Goal: Task Accomplishment & Management: Use online tool/utility

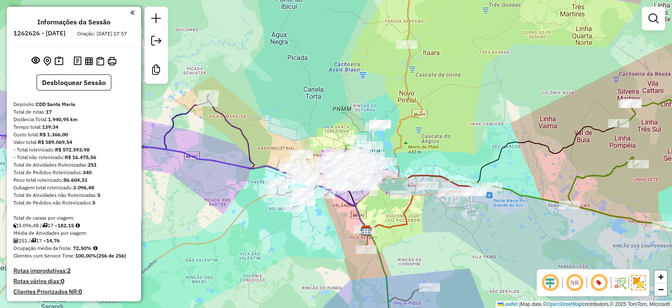
scroll to position [7, 0]
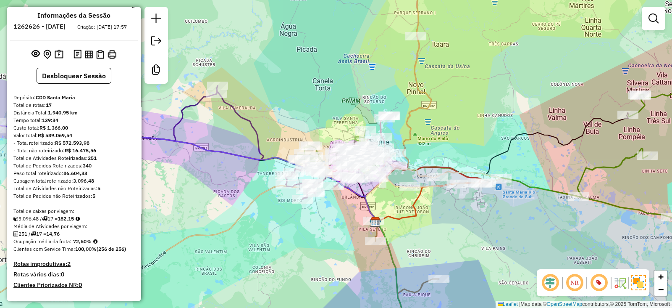
drag, startPoint x: 213, startPoint y: 164, endPoint x: 220, endPoint y: 136, distance: 29.5
click at [219, 137] on div "Janela de atendimento Grade de atendimento Capacidade Transportadoras Veículos …" at bounding box center [336, 154] width 672 height 308
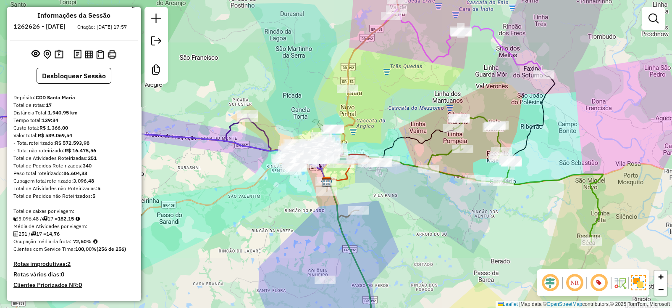
drag, startPoint x: 306, startPoint y: 213, endPoint x: 306, endPoint y: 192, distance: 20.6
click at [306, 194] on div "Janela de atendimento Grade de atendimento Capacidade Transportadoras Veículos …" at bounding box center [336, 154] width 672 height 308
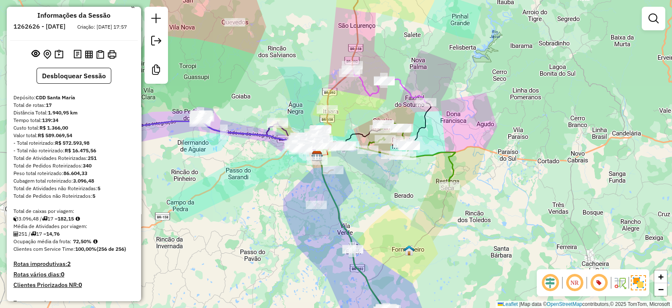
drag, startPoint x: 298, startPoint y: 220, endPoint x: 298, endPoint y: 158, distance: 61.4
click at [298, 171] on div "Janela de atendimento Grade de atendimento Capacidade Transportadoras Veículos …" at bounding box center [336, 154] width 672 height 308
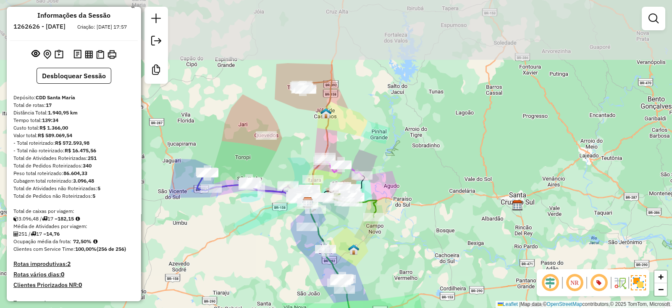
drag, startPoint x: 283, startPoint y: 82, endPoint x: 279, endPoint y: 136, distance: 54.3
click at [279, 137] on div "Janela de atendimento Grade de atendimento Capacidade Transportadoras Veículos …" at bounding box center [336, 154] width 672 height 308
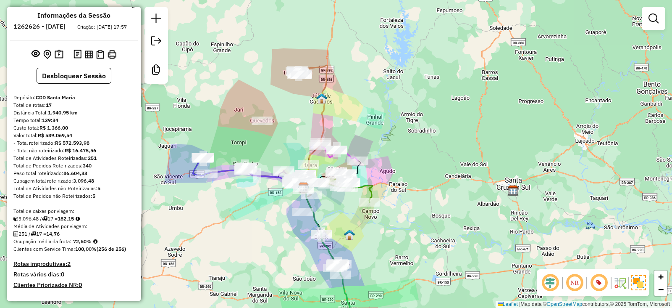
drag, startPoint x: 297, startPoint y: 98, endPoint x: 301, endPoint y: 115, distance: 18.1
click at [301, 116] on div "Janela de atendimento Grade de atendimento Capacidade Transportadoras Veículos …" at bounding box center [336, 154] width 672 height 308
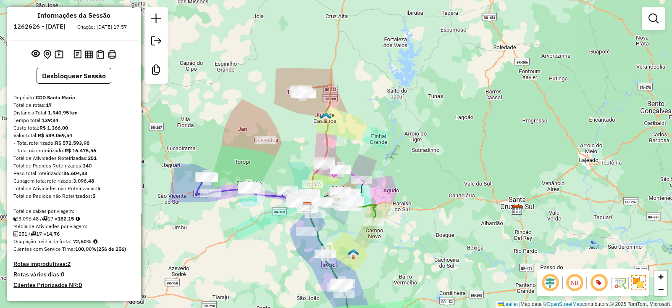
click at [74, 215] on div "Total de caixas por viagem:" at bounding box center [73, 211] width 121 height 8
click at [73, 221] on strong "182,15" at bounding box center [66, 218] width 16 height 6
copy strong "182,15"
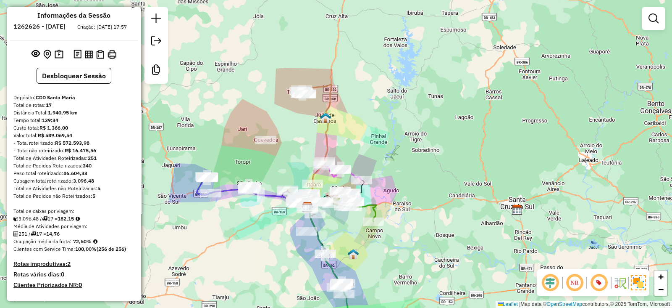
click at [78, 244] on strong "72,50%" at bounding box center [82, 241] width 18 height 6
copy strong "72,50"
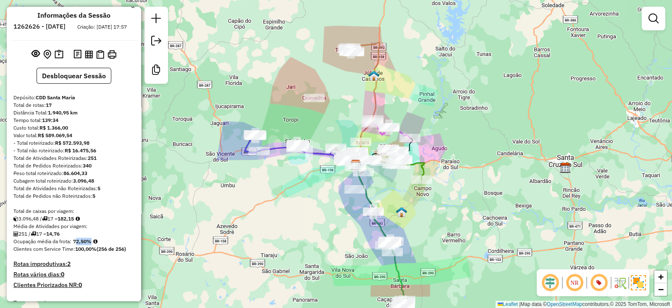
drag, startPoint x: 379, startPoint y: 76, endPoint x: 405, endPoint y: 47, distance: 38.7
click at [405, 47] on div "Janela de atendimento Grade de atendimento Capacidade Transportadoras Veículos …" at bounding box center [336, 154] width 672 height 308
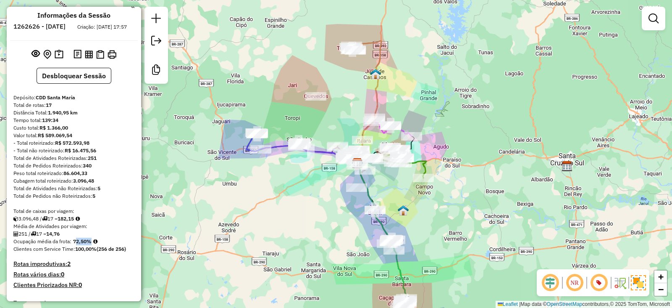
drag, startPoint x: 325, startPoint y: 134, endPoint x: 326, endPoint y: 121, distance: 13.0
click at [326, 121] on div "Rota 10 - Placa JBF4J56 19014368 - JOSE BRUTTI Rota 15 - Placa QJM7962 19005784…" at bounding box center [336, 154] width 672 height 308
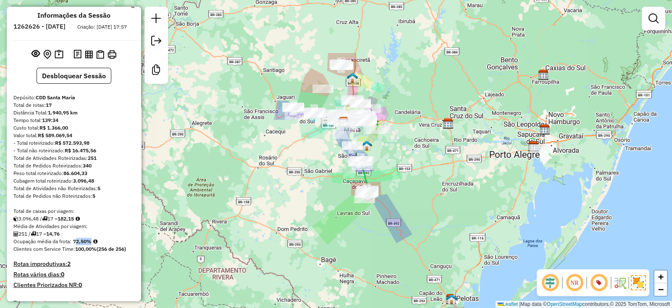
drag, startPoint x: 314, startPoint y: 150, endPoint x: 316, endPoint y: 171, distance: 21.1
click at [316, 171] on div "Janela de atendimento Grade de atendimento Capacidade Transportadoras Veículos …" at bounding box center [336, 154] width 672 height 308
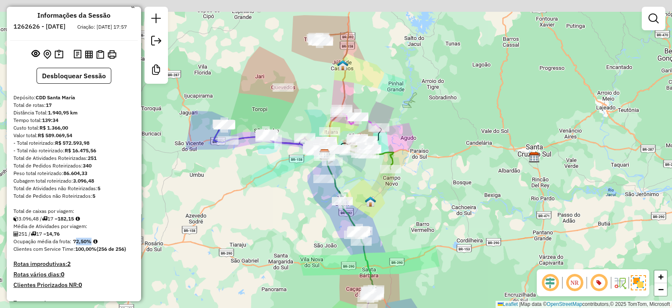
drag, startPoint x: 333, startPoint y: 233, endPoint x: 320, endPoint y: 244, distance: 16.7
click at [320, 244] on div "Janela de atendimento Grade de atendimento Capacidade Transportadoras Veículos …" at bounding box center [336, 154] width 672 height 308
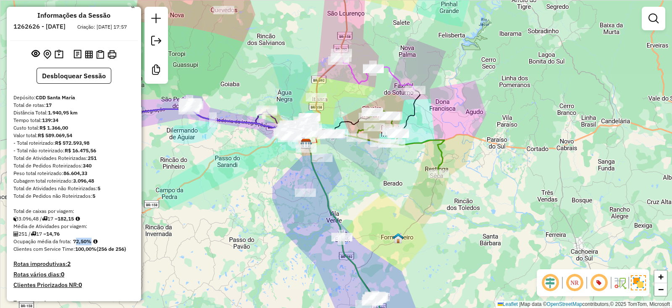
drag, startPoint x: 347, startPoint y: 213, endPoint x: 346, endPoint y: 135, distance: 77.3
click at [346, 139] on div "Janela de atendimento Grade de atendimento Capacidade Transportadoras Veículos …" at bounding box center [336, 154] width 672 height 308
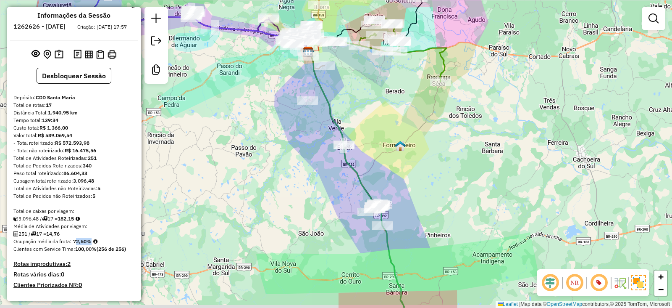
drag, startPoint x: 324, startPoint y: 207, endPoint x: 326, endPoint y: 77, distance: 129.5
click at [326, 89] on div "Janela de atendimento Grade de atendimento Capacidade Transportadoras Veículos …" at bounding box center [336, 154] width 672 height 308
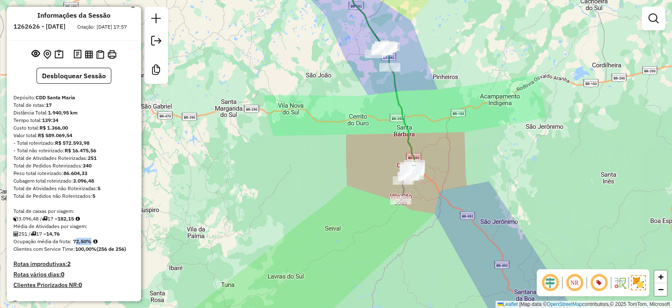
drag, startPoint x: 380, startPoint y: 190, endPoint x: 390, endPoint y: 175, distance: 17.0
click at [389, 176] on div "Janela de atendimento Grade de atendimento Capacidade Transportadoras Veículos …" at bounding box center [336, 154] width 672 height 308
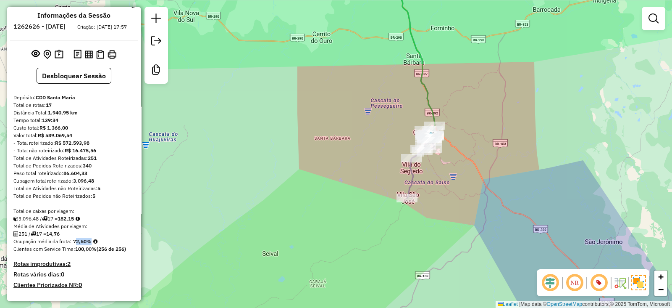
click at [414, 178] on icon at bounding box center [416, 83] width 40 height 229
select select "**********"
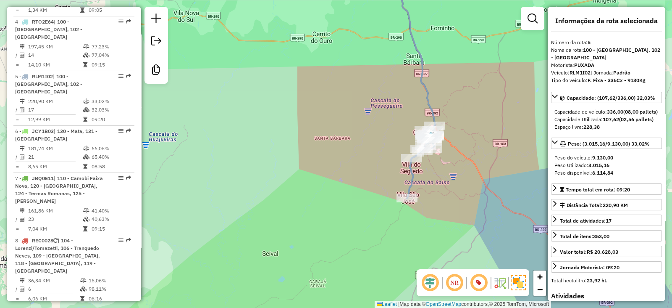
scroll to position [562, 0]
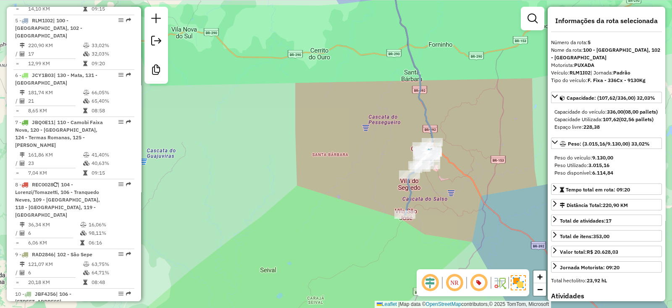
drag, startPoint x: 382, startPoint y: 111, endPoint x: 380, endPoint y: 129, distance: 18.7
click at [380, 129] on div "Janela de atendimento Grade de atendimento Capacidade Transportadoras Veículos …" at bounding box center [336, 154] width 672 height 308
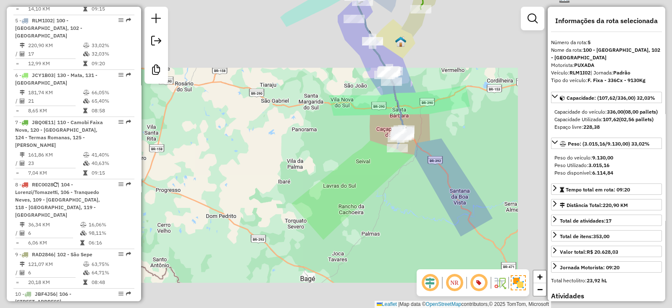
drag, startPoint x: 372, startPoint y: 98, endPoint x: 366, endPoint y: 158, distance: 61.2
click at [366, 158] on div "Janela de atendimento Grade de atendimento Capacidade Transportadoras Veículos …" at bounding box center [336, 154] width 672 height 308
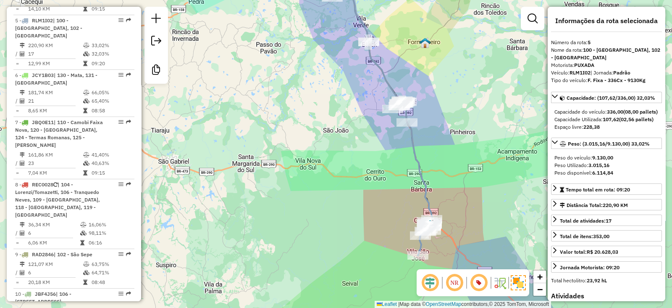
drag, startPoint x: 390, startPoint y: 147, endPoint x: 376, endPoint y: 234, distance: 88.5
click at [376, 233] on div "Janela de atendimento Grade de atendimento Capacidade Transportadoras Veículos …" at bounding box center [336, 154] width 672 height 308
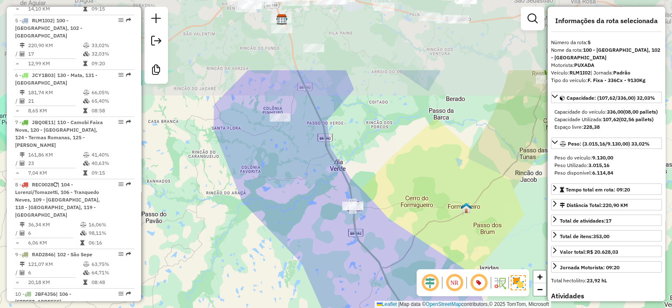
drag, startPoint x: 356, startPoint y: 122, endPoint x: 353, endPoint y: 241, distance: 119.4
click at [353, 241] on icon at bounding box center [360, 200] width 124 height 261
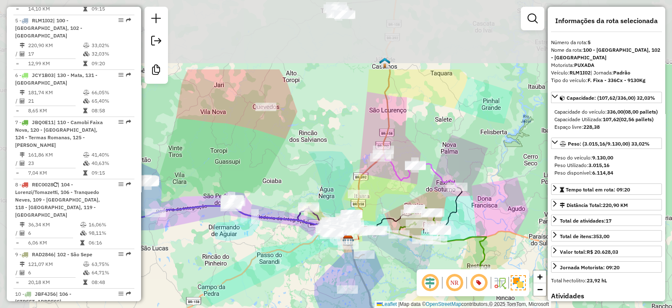
drag, startPoint x: 269, startPoint y: 133, endPoint x: 306, endPoint y: 237, distance: 110.7
click at [306, 237] on div "Janela de atendimento Grade de atendimento Capacidade Transportadoras Veículos …" at bounding box center [336, 154] width 672 height 308
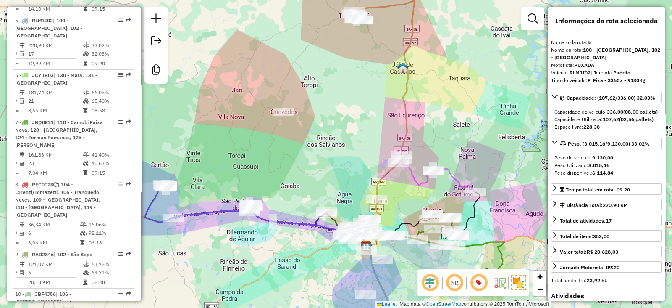
drag, startPoint x: 298, startPoint y: 214, endPoint x: 363, endPoint y: 194, distance: 67.5
click at [363, 194] on div "Janela de atendimento Grade de atendimento Capacidade Transportadoras Veículos …" at bounding box center [336, 154] width 672 height 308
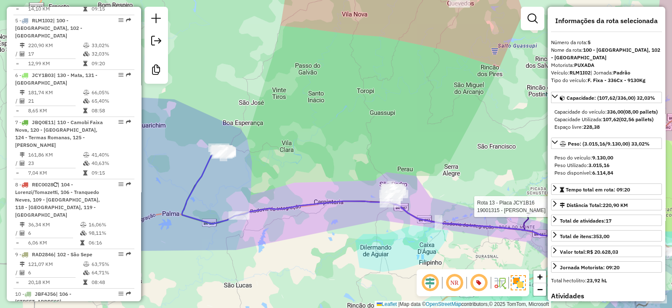
drag, startPoint x: 206, startPoint y: 163, endPoint x: 216, endPoint y: 166, distance: 10.2
click at [216, 166] on div "Rota 13 - Placa JCY1B16 19001315 - VALDIR AVINIO Janela de atendimento Grade de…" at bounding box center [336, 154] width 672 height 308
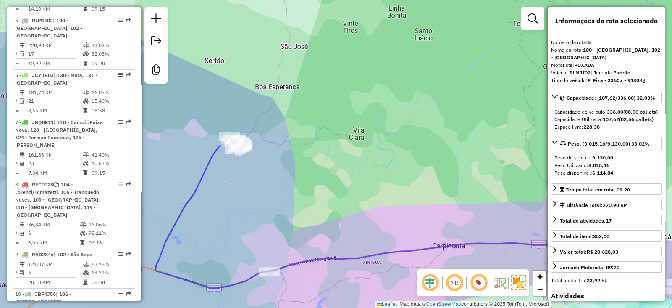
drag, startPoint x: 256, startPoint y: 187, endPoint x: 225, endPoint y: 155, distance: 44.6
click at [227, 158] on div "Rota 13 - Placa JCY1B16 19001315 - VALDIR AVINIO Janela de atendimento Grade de…" at bounding box center [336, 154] width 672 height 308
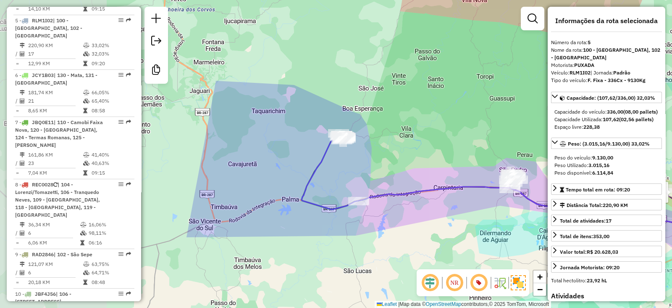
drag, startPoint x: 272, startPoint y: 171, endPoint x: 415, endPoint y: 171, distance: 142.5
click at [415, 171] on div "Rota 13 - Placa JCY1B16 19001315 - VALDIR AVINIO Janela de atendimento Grade de…" at bounding box center [336, 154] width 672 height 308
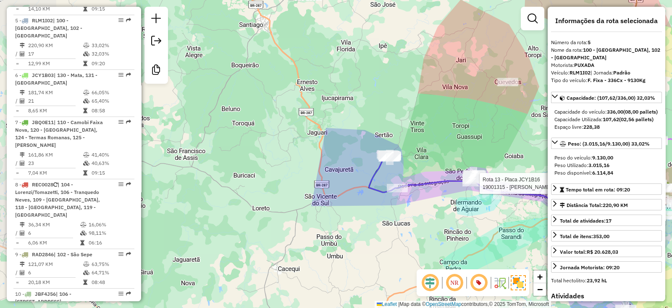
drag, startPoint x: 409, startPoint y: 163, endPoint x: 312, endPoint y: 163, distance: 97.1
click at [324, 163] on div "Rota 13 - Placa JCY1B16 19001315 - VALDIR AVINIO Janela de atendimento Grade de…" at bounding box center [336, 154] width 672 height 308
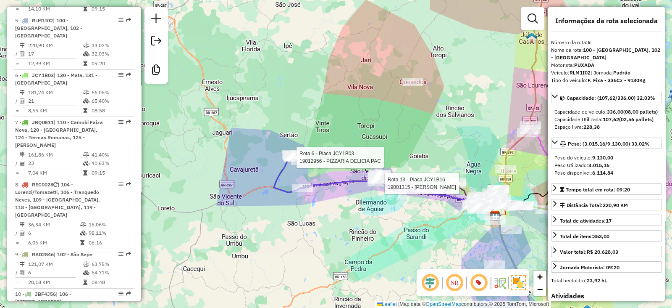
click at [366, 148] on div "Rota 13 - Placa JCY1B16 19001315 - VALDIR AVINIO Rota 6 - Placa JCY1B03 1901295…" at bounding box center [336, 154] width 672 height 308
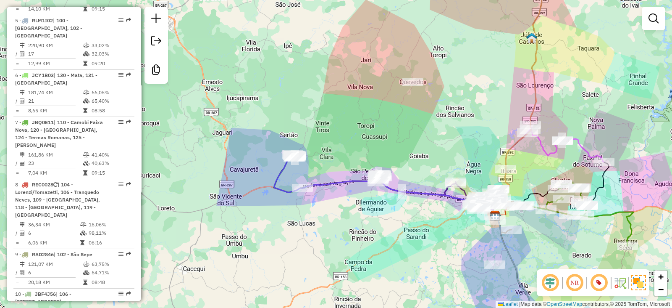
drag, startPoint x: 439, startPoint y: 158, endPoint x: 413, endPoint y: 165, distance: 27.4
click at [414, 164] on div "Janela de atendimento Grade de atendimento Capacidade Transportadoras Veículos …" at bounding box center [336, 154] width 672 height 308
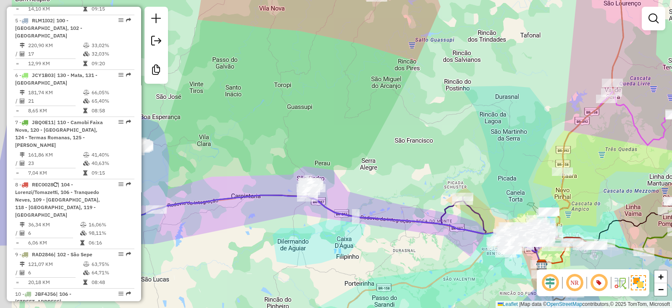
drag, startPoint x: 396, startPoint y: 170, endPoint x: 446, endPoint y: 129, distance: 64.9
click at [446, 129] on div "Janela de atendimento Grade de atendimento Capacidade Transportadoras Veículos …" at bounding box center [336, 154] width 672 height 308
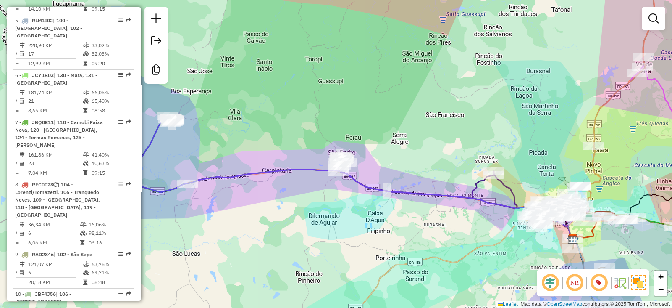
drag, startPoint x: 224, startPoint y: 96, endPoint x: 236, endPoint y: 94, distance: 12.4
click at [236, 94] on div "Janela de atendimento Grade de atendimento Capacidade Transportadoras Veículos …" at bounding box center [336, 154] width 672 height 308
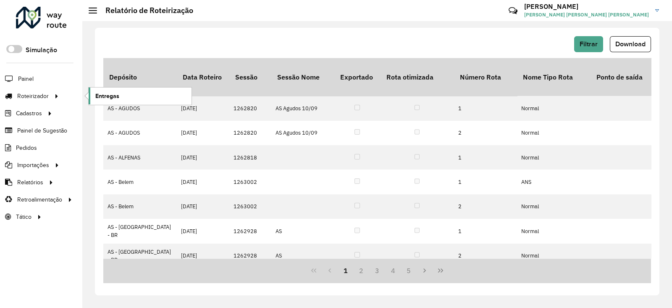
click at [99, 92] on span "Entregas" at bounding box center [107, 96] width 24 height 9
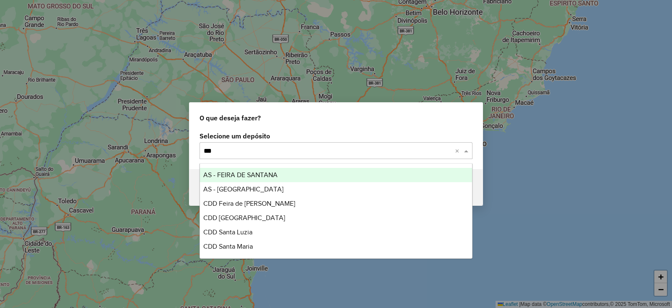
type input "****"
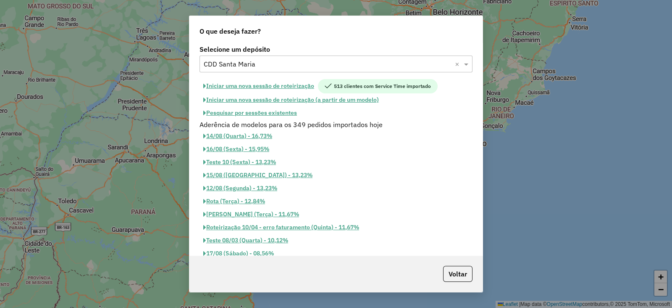
click at [301, 87] on button "Iniciar uma nova sessão de roteirização" at bounding box center [259, 86] width 119 height 14
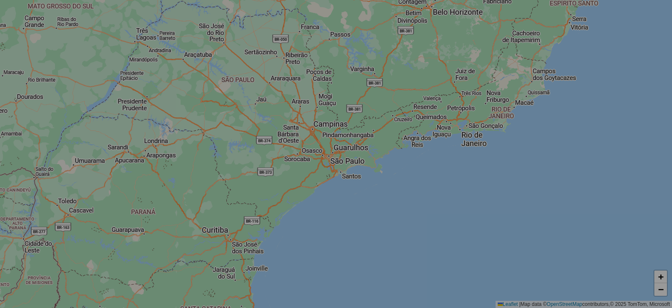
select select "*"
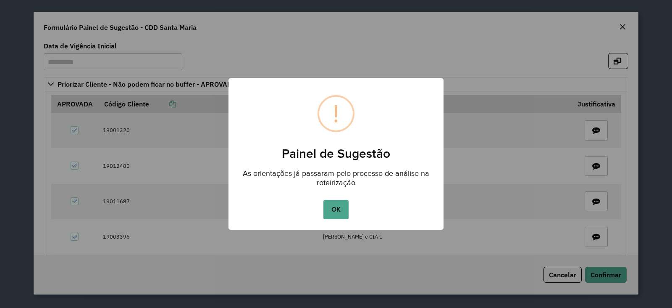
click at [340, 195] on div "× ! Painel de Sugestão As orientações já passaram pelo processo de análise na r…" at bounding box center [336, 154] width 215 height 152
click at [340, 198] on div "OK No Cancel" at bounding box center [336, 210] width 215 height 24
click at [341, 204] on button "OK" at bounding box center [336, 209] width 25 height 19
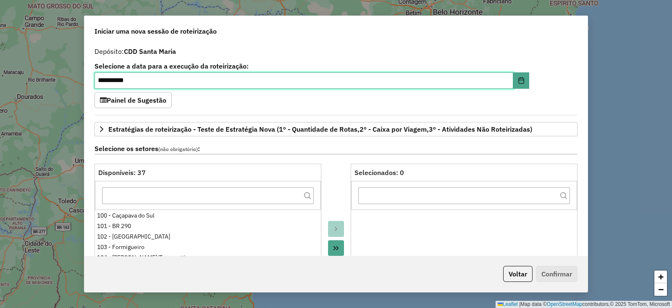
scroll to position [895, 0]
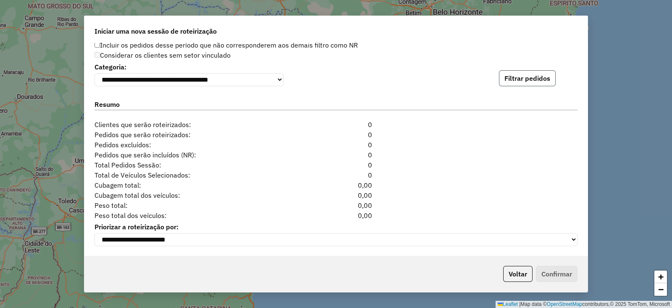
click at [548, 82] on button "Filtrar pedidos" at bounding box center [527, 78] width 57 height 16
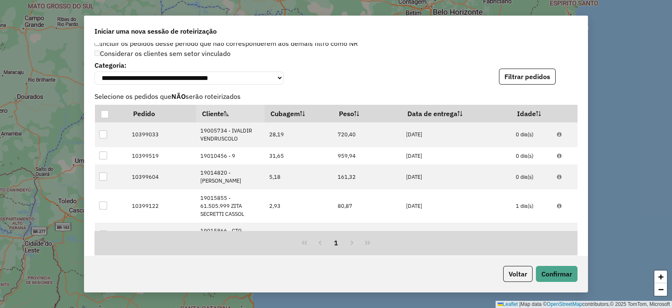
scroll to position [1079, 0]
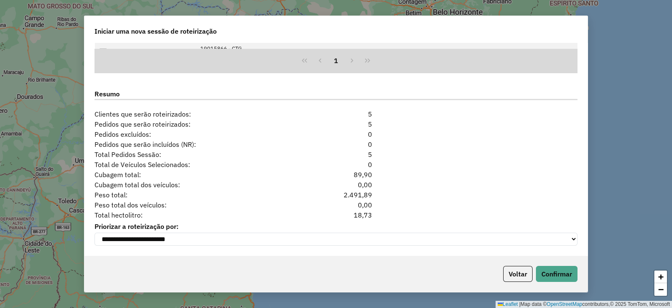
click at [360, 211] on div "18,73" at bounding box center [336, 215] width 82 height 10
copy div "18,73"
click at [519, 275] on button "Voltar" at bounding box center [518, 274] width 29 height 16
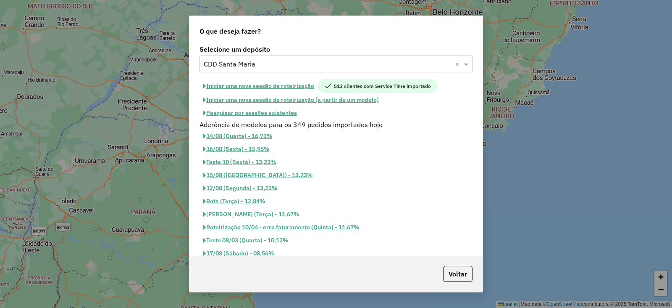
scroll to position [1063, 0]
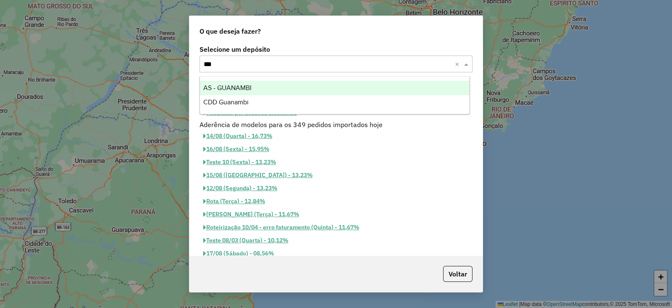
type input "****"
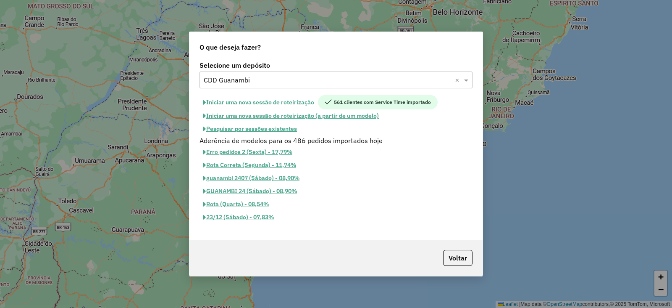
click at [271, 98] on button "Iniciar uma nova sessão de roteirização" at bounding box center [259, 102] width 119 height 14
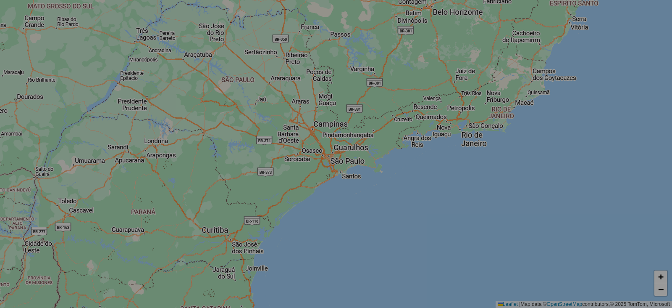
select select "*"
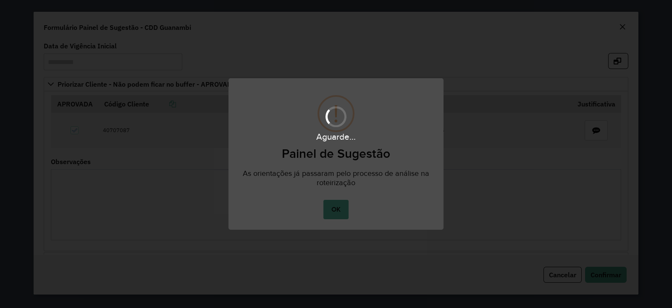
click at [340, 200] on div "Aguarde..." at bounding box center [336, 154] width 672 height 308
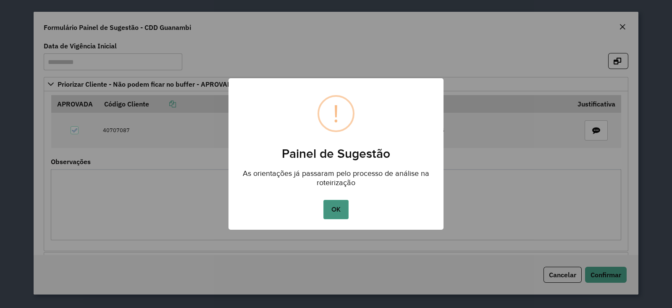
click at [343, 206] on button "OK" at bounding box center [336, 209] width 25 height 19
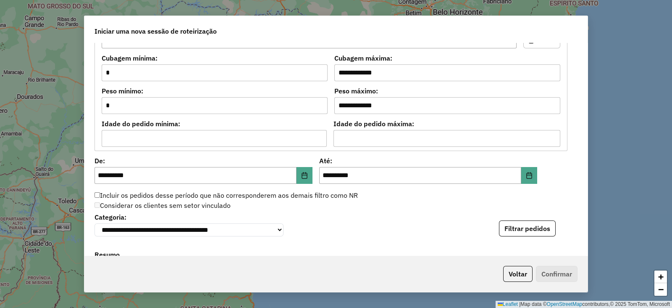
scroll to position [895, 0]
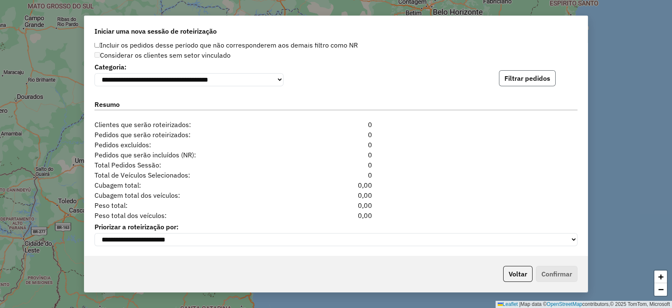
click at [551, 77] on button "Filtrar pedidos" at bounding box center [527, 78] width 57 height 16
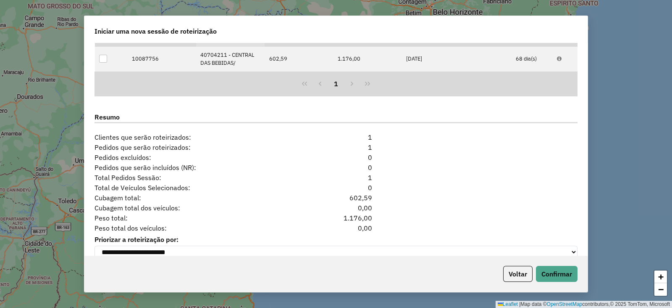
scroll to position [986, 0]
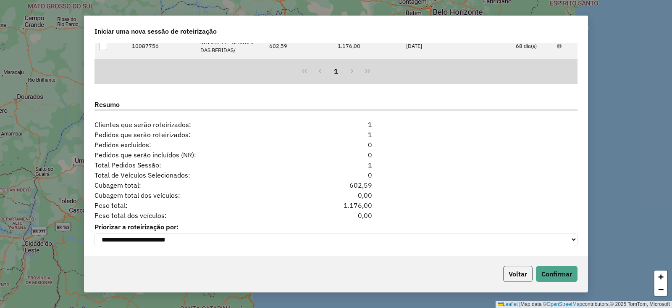
click at [519, 271] on button "Voltar" at bounding box center [518, 274] width 29 height 16
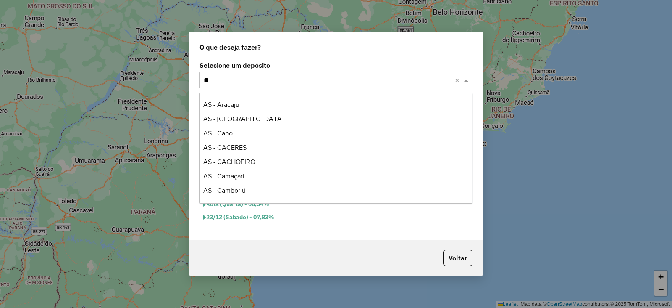
scroll to position [513, 0]
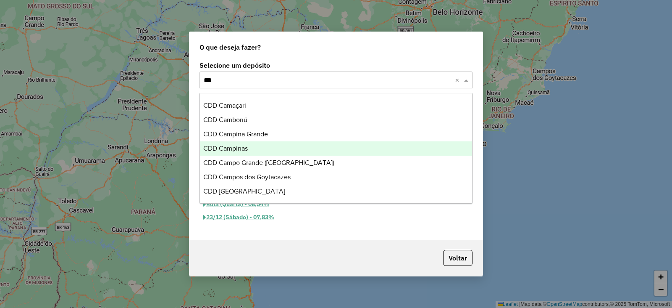
type input "****"
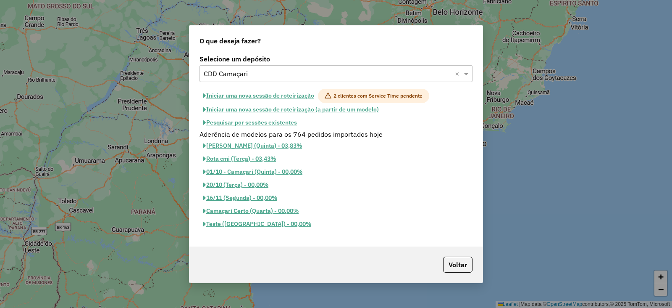
click at [252, 95] on button "Iniciar uma nova sessão de roteirização" at bounding box center [259, 96] width 119 height 14
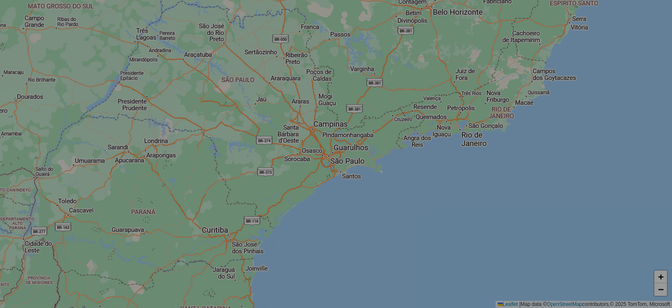
select select "*"
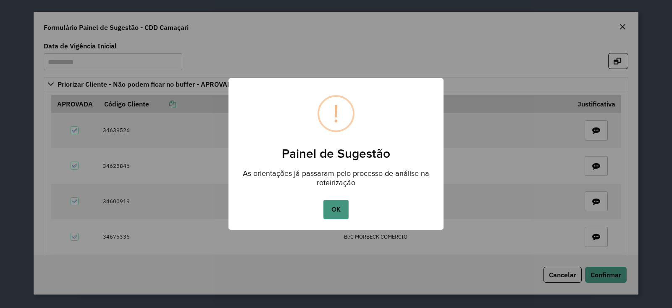
click at [343, 209] on button "OK" at bounding box center [336, 209] width 25 height 19
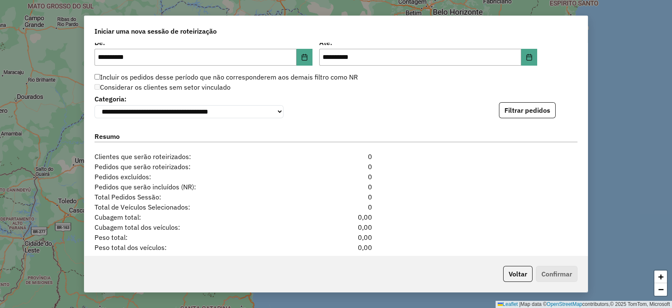
scroll to position [920, 0]
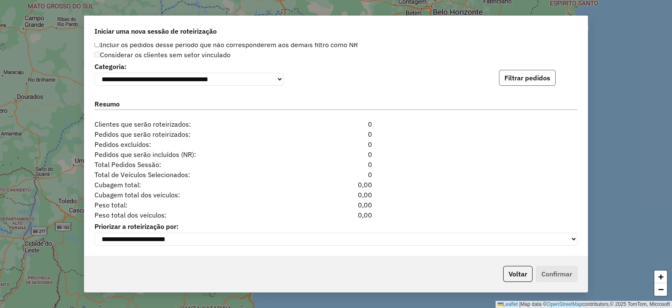
click at [547, 75] on button "Filtrar pedidos" at bounding box center [527, 78] width 57 height 16
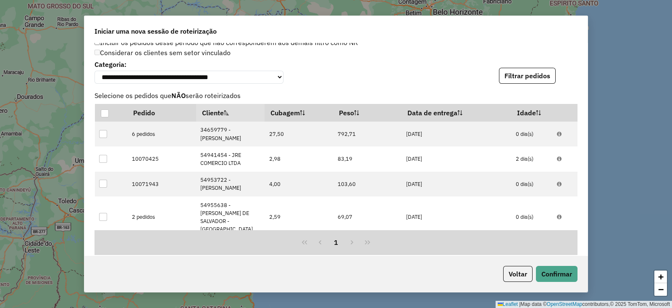
scroll to position [1103, 0]
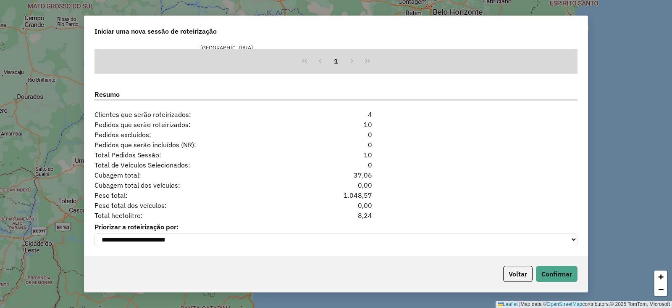
click at [359, 212] on div "8,24" at bounding box center [336, 215] width 82 height 10
copy div "8,24"
click at [510, 271] on button "Voltar" at bounding box center [518, 274] width 29 height 16
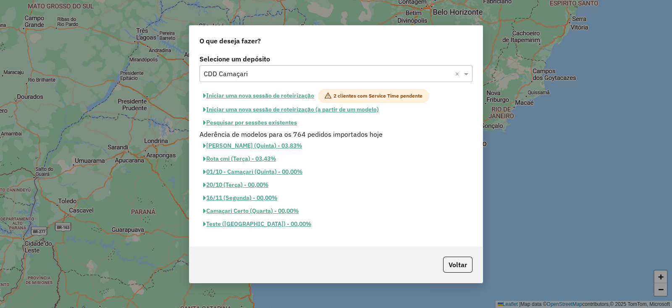
scroll to position [1087, 0]
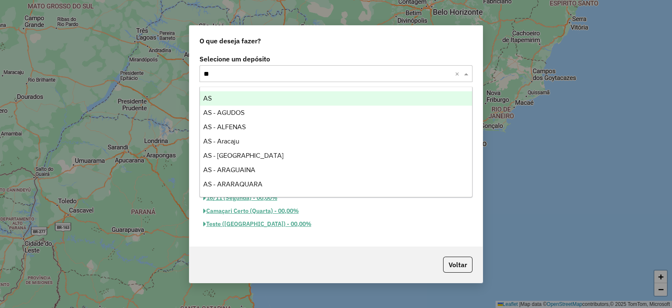
type input "***"
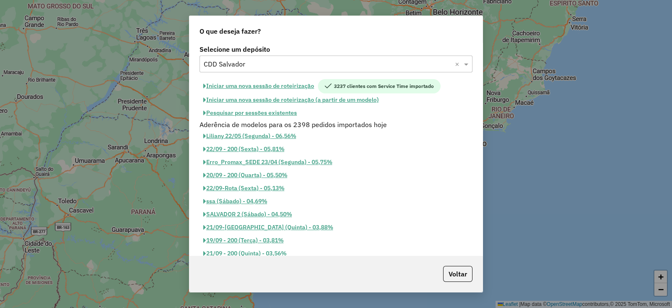
click at [277, 88] on button "Iniciar uma nova sessão de roteirização" at bounding box center [259, 86] width 119 height 14
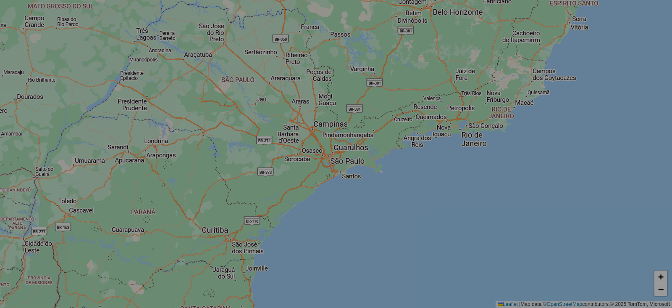
select select "*"
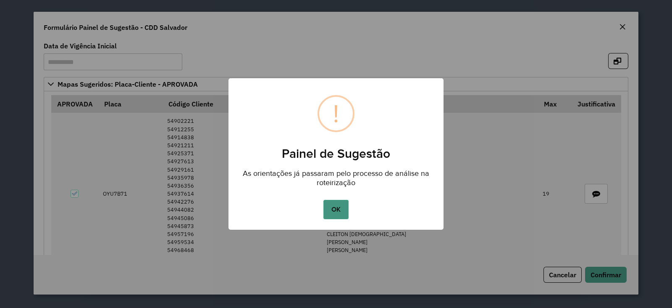
click at [346, 210] on button "OK" at bounding box center [336, 209] width 25 height 19
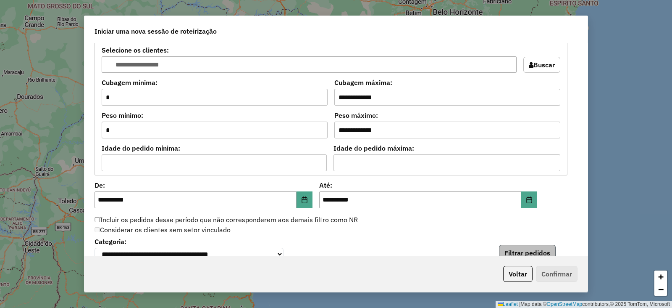
scroll to position [920, 0]
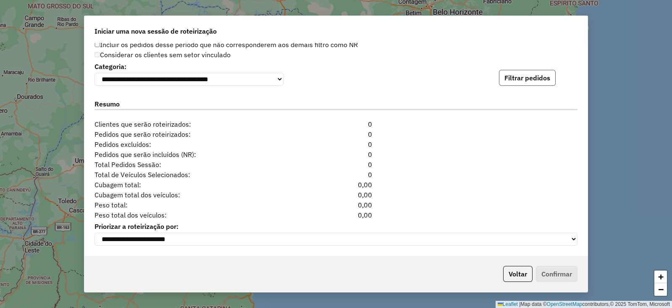
click at [547, 70] on button "Filtrar pedidos" at bounding box center [527, 78] width 57 height 16
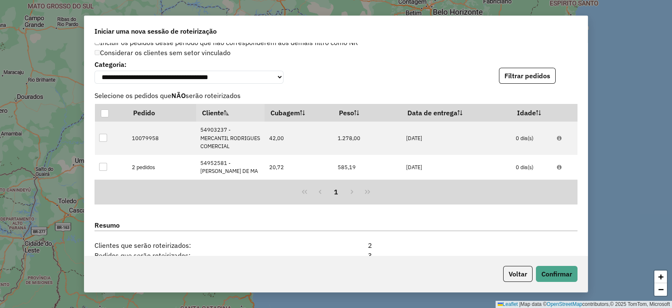
scroll to position [1061, 0]
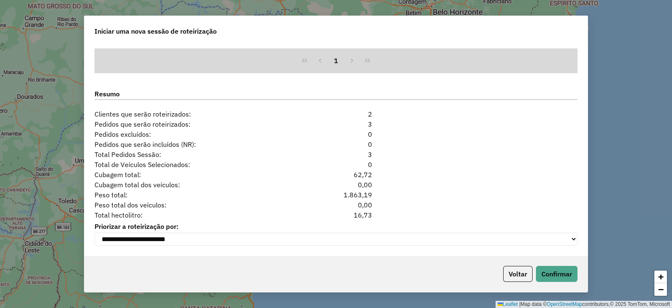
click at [366, 214] on div "16,73" at bounding box center [336, 215] width 82 height 10
copy div "16,73"
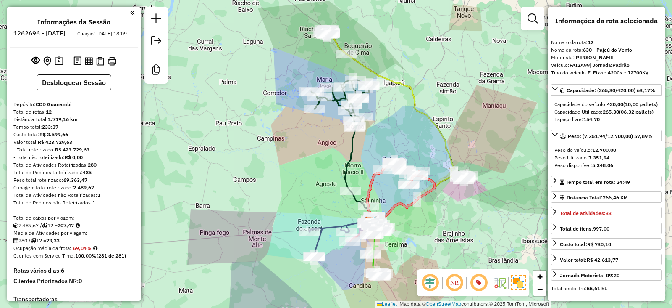
select select "*********"
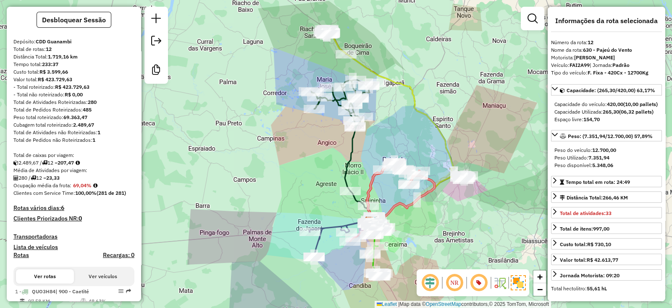
scroll to position [63, 0]
click at [58, 211] on h4 "Rotas vários dias: 6" at bounding box center [73, 207] width 121 height 7
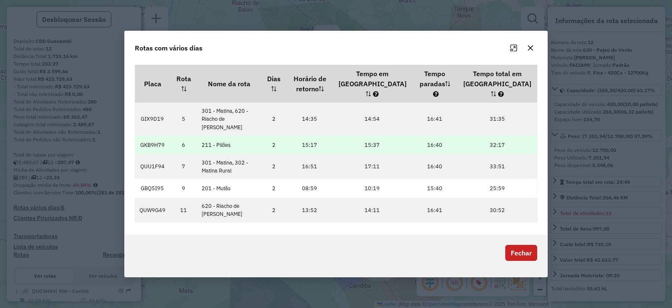
scroll to position [0, 0]
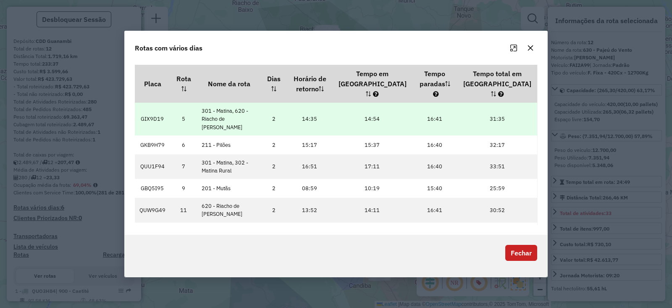
click at [161, 111] on td "GIX9D19" at bounding box center [152, 119] width 35 height 33
copy td "GIX9D19"
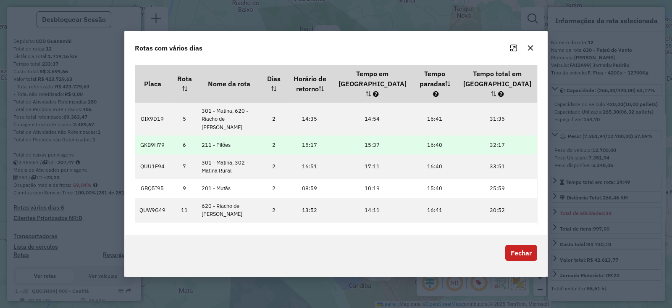
click at [159, 135] on td "GKB9H79" at bounding box center [152, 144] width 35 height 19
copy td "GKB9H79"
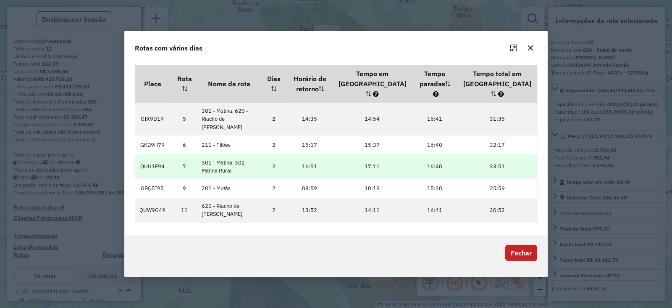
click at [154, 154] on td "QUU1F94" at bounding box center [152, 166] width 35 height 24
copy td "QUU1F94"
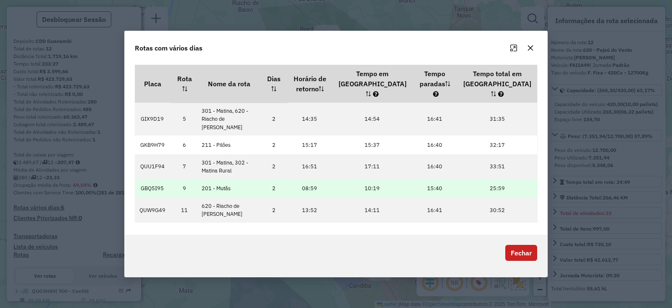
click at [151, 179] on td "GBQ5I95" at bounding box center [152, 188] width 35 height 19
copy td "GBQ5I95"
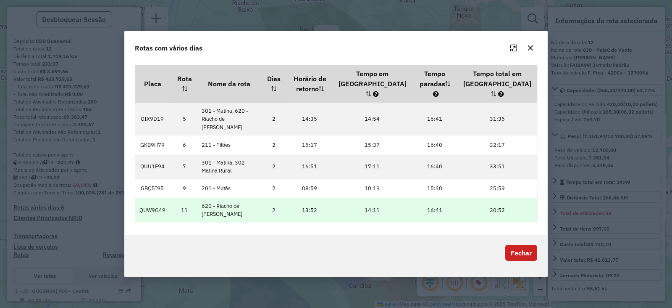
click at [152, 198] on td "QUW9G49" at bounding box center [152, 210] width 35 height 24
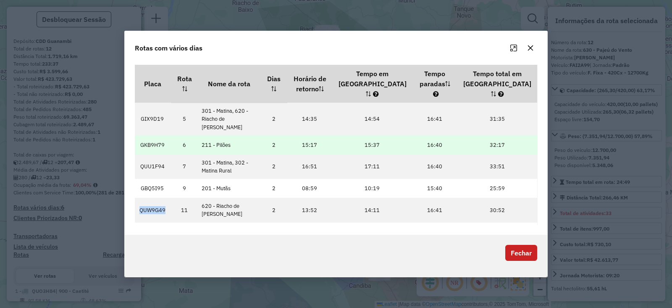
copy td "QUW9G49"
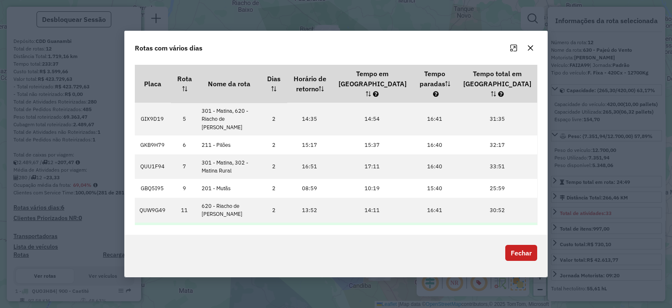
click at [156, 222] on td "FAI2A99" at bounding box center [152, 231] width 35 height 19
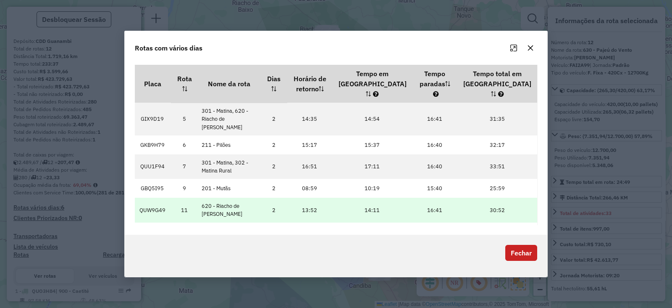
copy td "FAI2A99"
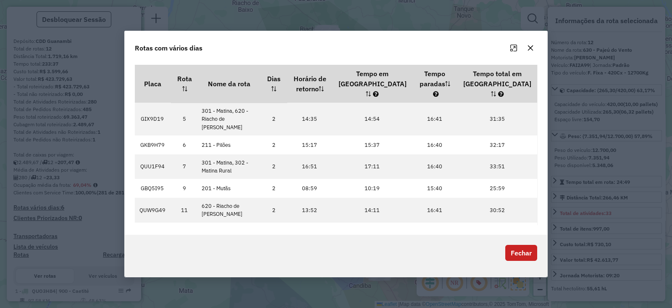
click at [524, 257] on p-footer "Fechar" at bounding box center [519, 256] width 35 height 22
click at [521, 250] on button "Fechar" at bounding box center [522, 253] width 32 height 16
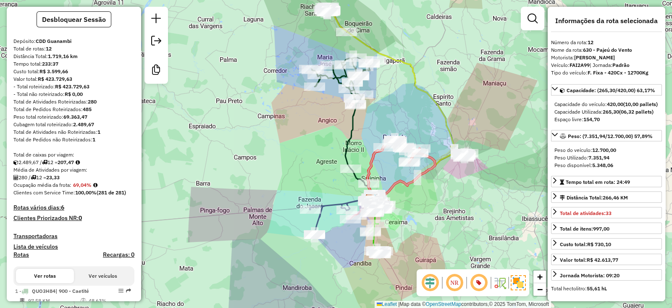
drag, startPoint x: 283, startPoint y: 116, endPoint x: 279, endPoint y: 84, distance: 32.5
click at [280, 84] on div "Janela de atendimento Grade de atendimento Capacidade Transportadoras Veículos …" at bounding box center [336, 154] width 672 height 308
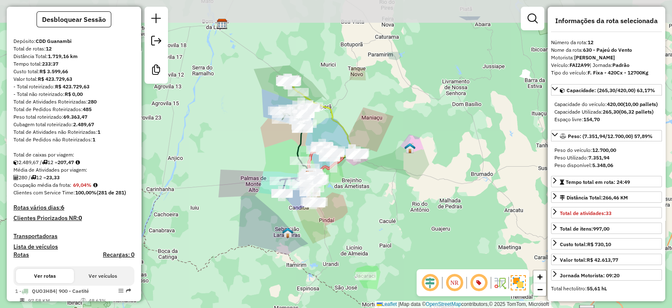
drag, startPoint x: 280, startPoint y: 145, endPoint x: 273, endPoint y: 163, distance: 19.4
click at [273, 163] on div "Janela de atendimento Grade de atendimento Capacidade Transportadoras Veículos …" at bounding box center [336, 154] width 672 height 308
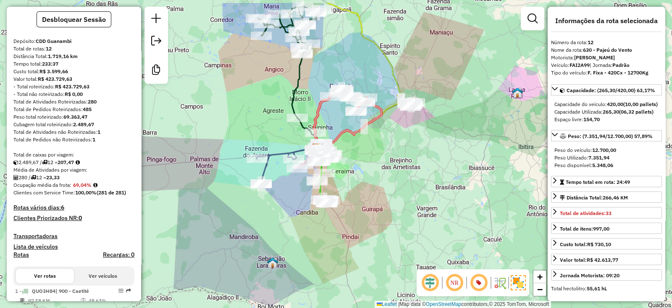
drag, startPoint x: 300, startPoint y: 211, endPoint x: 232, endPoint y: 94, distance: 135.2
click at [308, 243] on div "Janela de atendimento Grade de atendimento Capacidade Transportadoras Veículos …" at bounding box center [336, 154] width 672 height 308
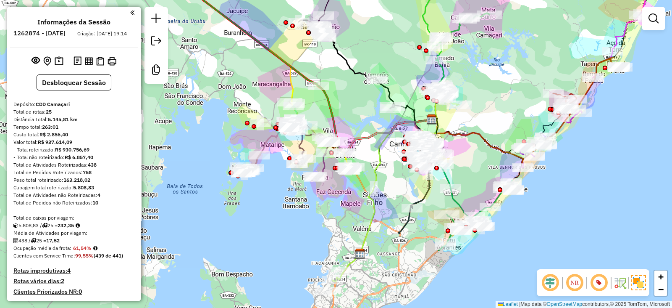
click at [71, 228] on strong "232,35" at bounding box center [66, 225] width 16 height 6
copy strong "232,35"
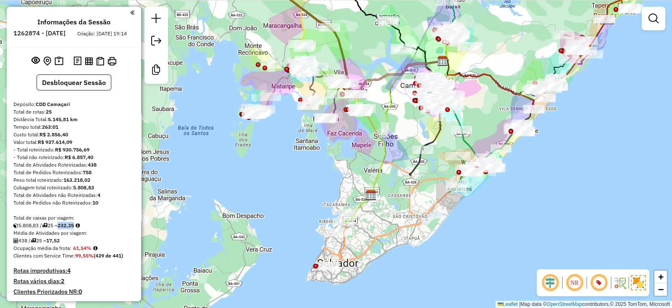
drag, startPoint x: 338, startPoint y: 155, endPoint x: 338, endPoint y: 171, distance: 16.8
click at [338, 171] on div "Janela de atendimento Grade de atendimento Capacidade Transportadoras Veículos …" at bounding box center [336, 154] width 672 height 308
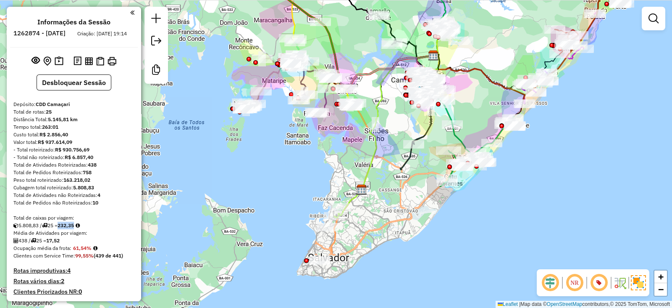
drag, startPoint x: 346, startPoint y: 148, endPoint x: 337, endPoint y: 126, distance: 24.1
click at [337, 126] on div "Janela de atendimento Grade de atendimento Capacidade Transportadoras Veículos …" at bounding box center [336, 154] width 672 height 308
click at [286, 173] on div "Janela de atendimento Grade de atendimento Capacidade Transportadoras Veículos …" at bounding box center [336, 154] width 672 height 308
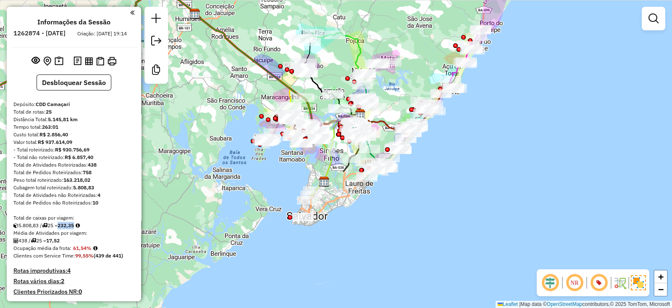
drag, startPoint x: 279, startPoint y: 171, endPoint x: 279, endPoint y: 182, distance: 11.4
click at [280, 182] on div "Janela de atendimento Grade de atendimento Capacidade Transportadoras Veículos …" at bounding box center [336, 154] width 672 height 308
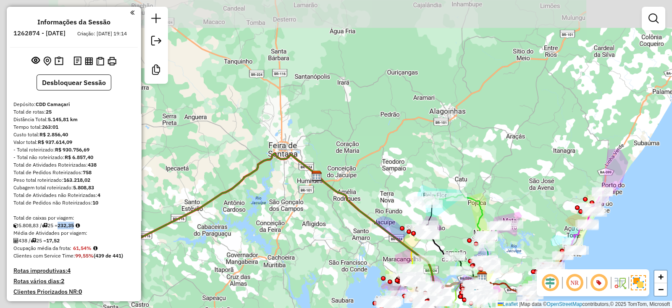
drag, startPoint x: 236, startPoint y: 92, endPoint x: 357, endPoint y: 213, distance: 170.6
click at [364, 219] on div "Janela de atendimento Grade de atendimento Capacidade Transportadoras Veículos …" at bounding box center [336, 154] width 672 height 308
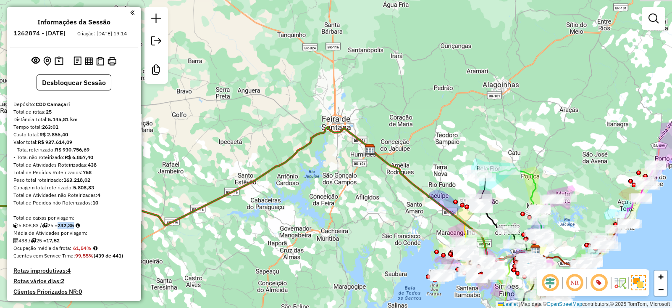
drag, startPoint x: 389, startPoint y: 183, endPoint x: 467, endPoint y: 156, distance: 82.1
click at [466, 157] on div "Janela de atendimento Grade de atendimento Capacidade Transportadoras Veículos …" at bounding box center [336, 154] width 672 height 308
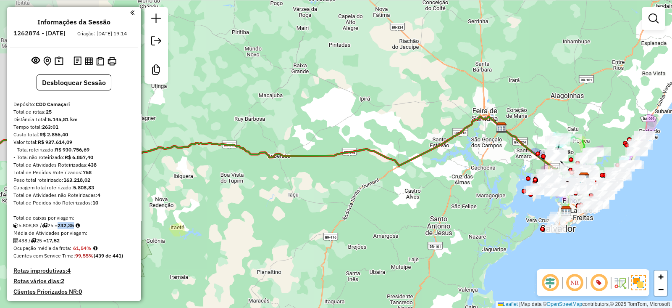
drag, startPoint x: 355, startPoint y: 171, endPoint x: 481, endPoint y: 166, distance: 126.6
click at [481, 166] on div "Janela de atendimento Grade de atendimento Capacidade Transportadoras Veículos …" at bounding box center [336, 154] width 672 height 308
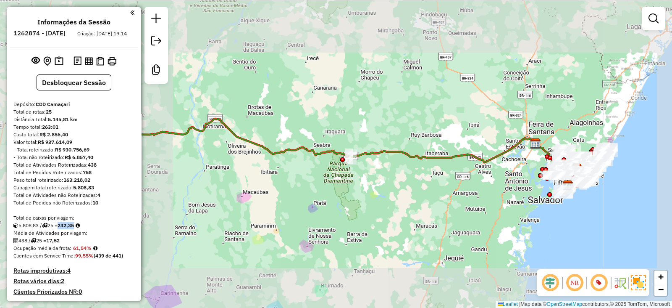
drag, startPoint x: 287, startPoint y: 148, endPoint x: 450, endPoint y: 148, distance: 163.1
click at [450, 148] on icon at bounding box center [321, 146] width 513 height 54
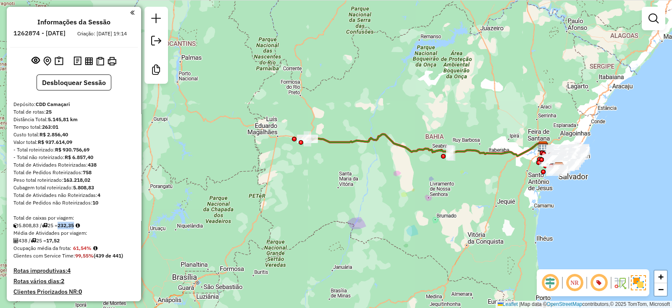
click at [354, 140] on icon at bounding box center [436, 147] width 256 height 27
select select "*********"
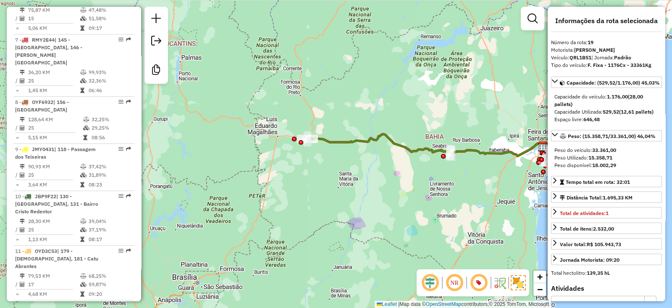
scroll to position [1184, 0]
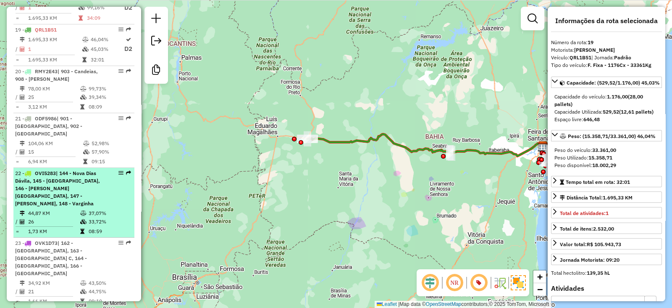
drag, startPoint x: 327, startPoint y: 155, endPoint x: 120, endPoint y: 148, distance: 207.3
click at [120, 148] on hb-router-mapa "Informações da Sessão 1262874 - 10/09/2025 Criação: 09/09/2025 19:14 Desbloquea…" at bounding box center [336, 154] width 672 height 308
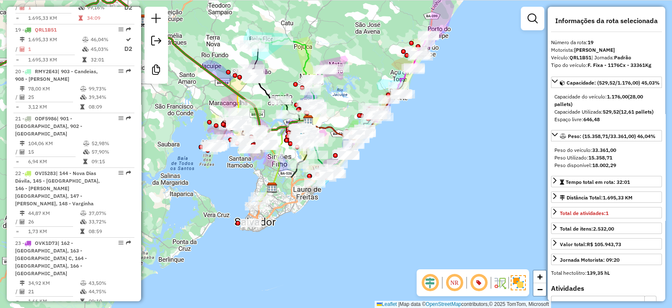
drag, startPoint x: 261, startPoint y: 177, endPoint x: 264, endPoint y: 192, distance: 15.5
click at [264, 192] on div "Janela de atendimento Grade de atendimento Capacidade Transportadoras Veículos …" at bounding box center [336, 154] width 672 height 308
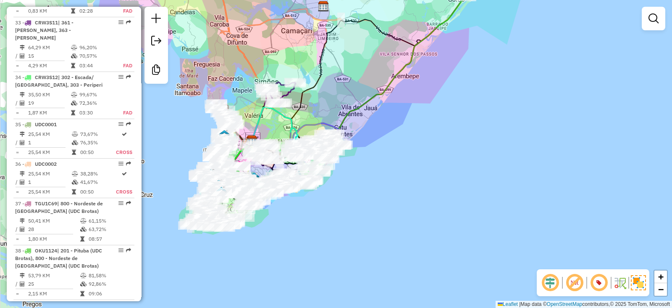
scroll to position [2165, 0]
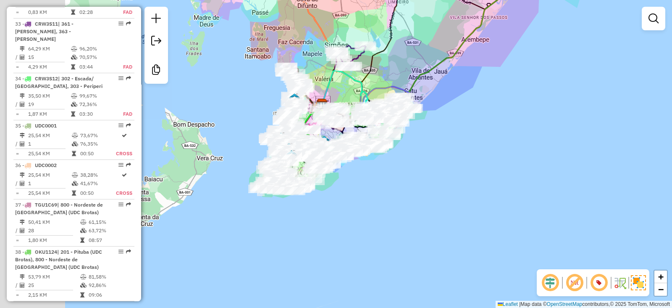
drag, startPoint x: 305, startPoint y: 53, endPoint x: 338, endPoint y: 39, distance: 36.0
click at [338, 37] on div "Janela de atendimento Grade de atendimento Capacidade Transportadoras Veículos …" at bounding box center [336, 154] width 672 height 308
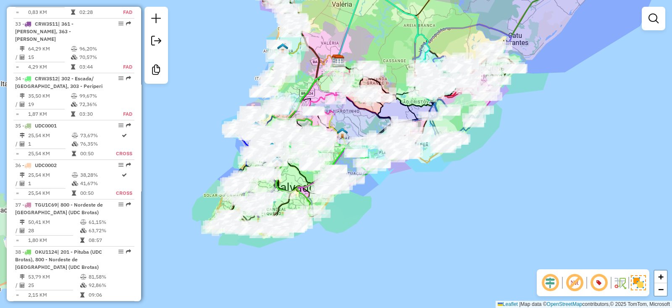
click at [319, 96] on icon at bounding box center [346, 88] width 74 height 53
select select "*********"
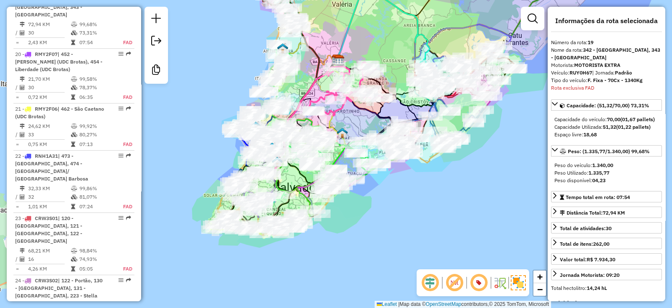
scroll to position [1265, 0]
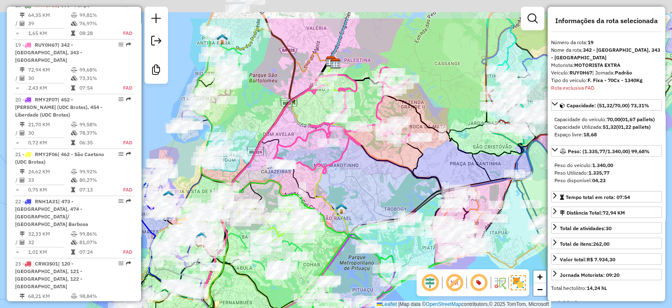
drag, startPoint x: 346, startPoint y: 124, endPoint x: 334, endPoint y: 173, distance: 50.3
click at [334, 173] on div "Janela de atendimento Grade de atendimento Capacidade Transportadoras Veículos …" at bounding box center [336, 154] width 672 height 308
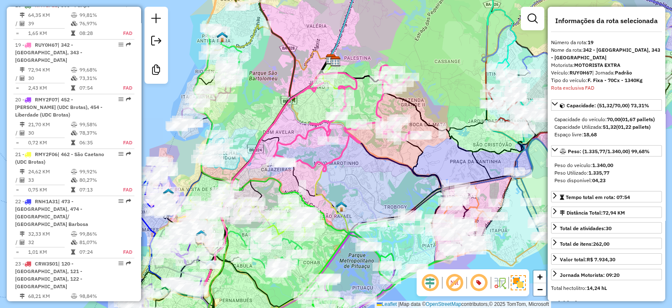
drag, startPoint x: 355, startPoint y: 182, endPoint x: 351, endPoint y: 136, distance: 46.0
click at [351, 136] on div "Janela de atendimento Grade de atendimento Capacidade Transportadoras Veículos …" at bounding box center [336, 154] width 672 height 308
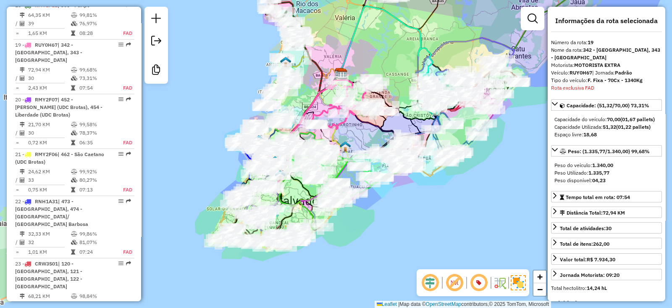
drag, startPoint x: 352, startPoint y: 140, endPoint x: 366, endPoint y: 119, distance: 24.5
click at [366, 119] on icon at bounding box center [348, 113] width 58 height 83
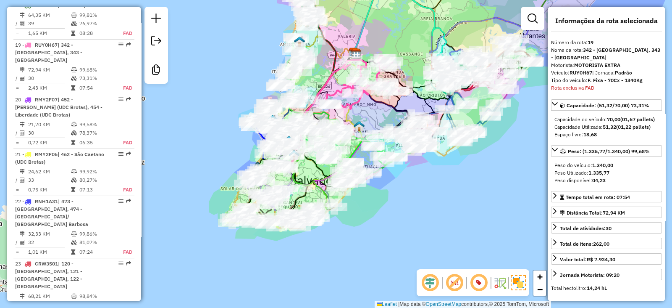
drag, startPoint x: 366, startPoint y: 192, endPoint x: 374, endPoint y: 190, distance: 8.1
click at [374, 190] on div "Janela de atendimento Grade de atendimento Capacidade Transportadoras Veículos …" at bounding box center [336, 154] width 672 height 308
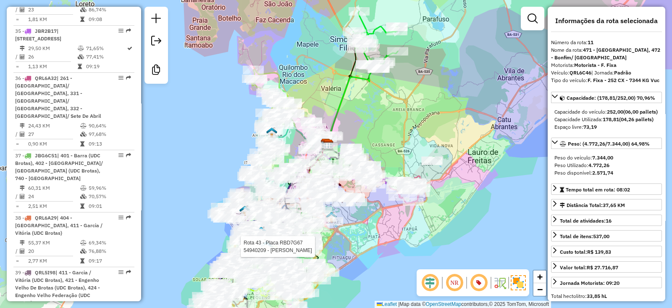
scroll to position [2145, 0]
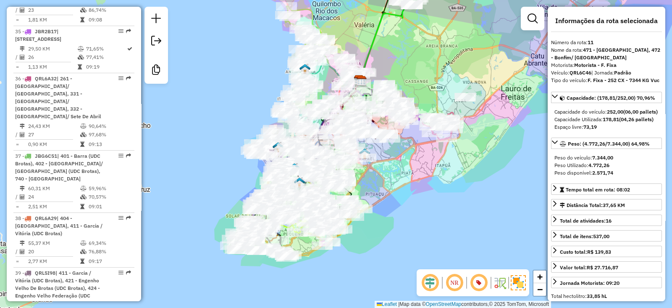
drag, startPoint x: 188, startPoint y: 210, endPoint x: 218, endPoint y: 150, distance: 67.3
click at [218, 150] on div "Janela de atendimento Grade de atendimento Capacidade Transportadoras Veículos …" at bounding box center [336, 154] width 672 height 308
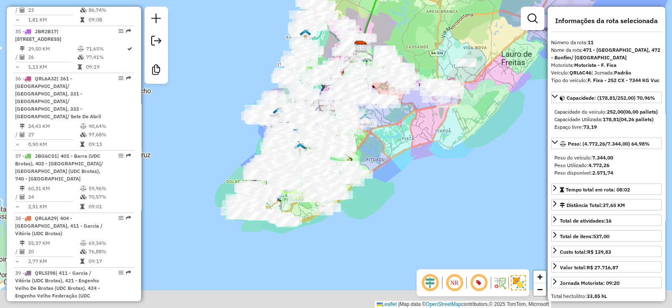
drag, startPoint x: 213, startPoint y: 182, endPoint x: 208, endPoint y: 135, distance: 46.5
click at [208, 135] on div "Janela de atendimento Grade de atendimento Capacidade Transportadoras Veículos …" at bounding box center [336, 154] width 672 height 308
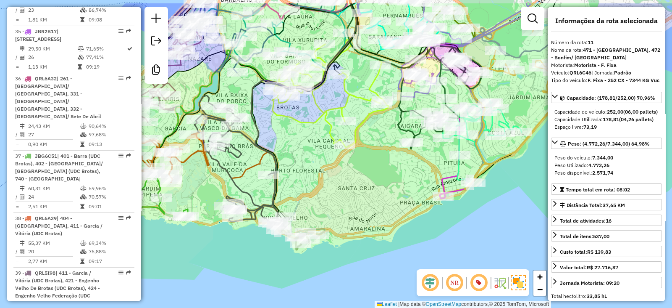
drag, startPoint x: 304, startPoint y: 175, endPoint x: 250, endPoint y: 223, distance: 72.7
click at [250, 223] on div "Janela de atendimento Grade de atendimento Capacidade Transportadoras Veículos …" at bounding box center [336, 154] width 672 height 308
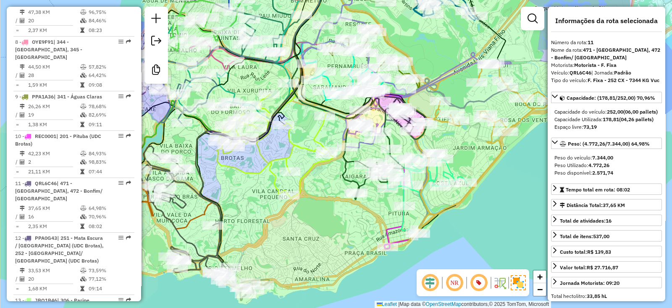
scroll to position [658, 0]
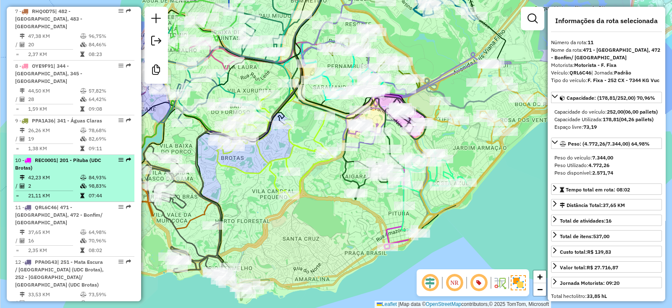
click at [88, 173] on td "84,93%" at bounding box center [109, 177] width 42 height 8
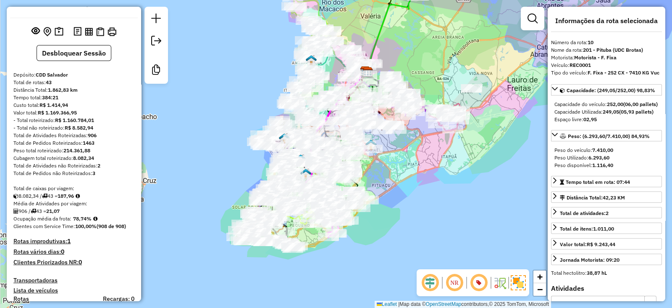
scroll to position [0, 0]
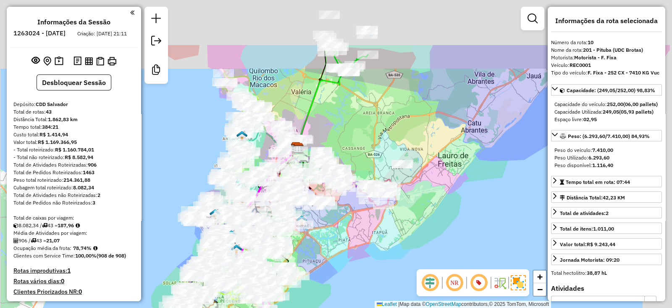
drag, startPoint x: 429, startPoint y: 72, endPoint x: 363, endPoint y: 166, distance: 114.7
click at [358, 147] on div "Janela de atendimento Grade de atendimento Capacidade Transportadoras Veículos …" at bounding box center [336, 154] width 672 height 308
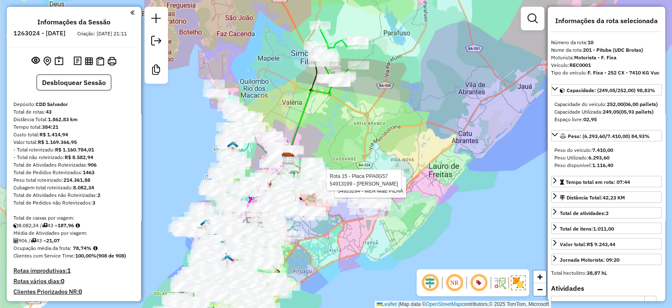
click at [435, 143] on div "Rota 35 - Placa JBR2B17 54923294 - MER MaE FILHA Rota 15 - Placa PPA0G57 549131…" at bounding box center [336, 154] width 672 height 308
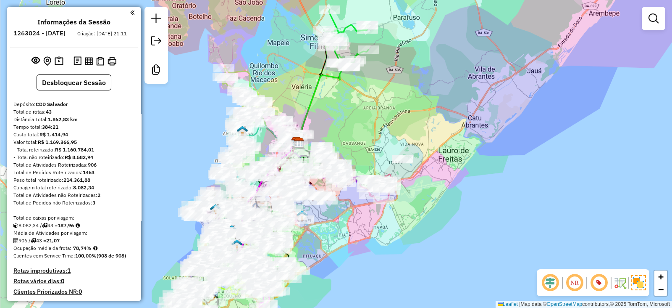
drag, startPoint x: 375, startPoint y: 154, endPoint x: 417, endPoint y: 85, distance: 80.7
click at [417, 85] on div "Janela de atendimento Grade de atendimento Capacidade Transportadoras Veículos …" at bounding box center [336, 154] width 672 height 308
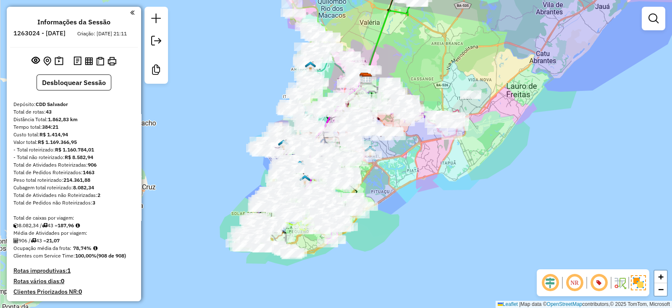
drag, startPoint x: 384, startPoint y: 156, endPoint x: 407, endPoint y: 150, distance: 24.4
click at [407, 150] on div "Janela de atendimento Grade de atendimento Capacidade Transportadoras Veículos …" at bounding box center [336, 154] width 672 height 308
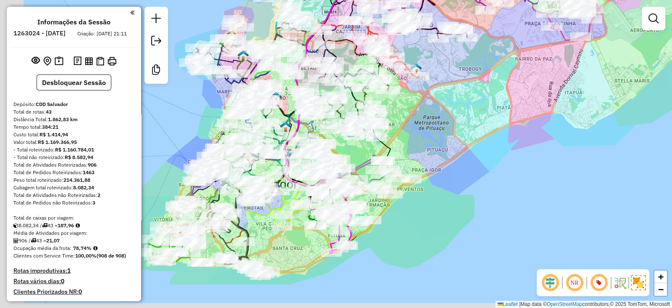
click at [434, 142] on div "Janela de atendimento Grade de atendimento Capacidade Transportadoras Veículos …" at bounding box center [336, 154] width 672 height 308
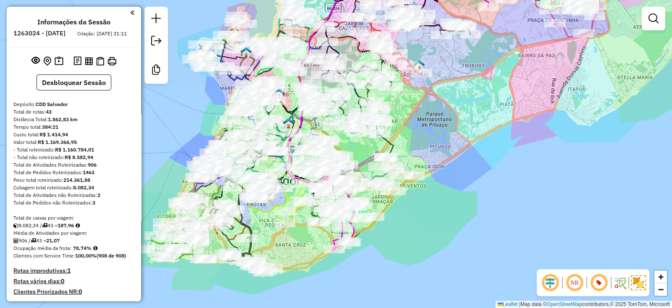
drag, startPoint x: 411, startPoint y: 149, endPoint x: 443, endPoint y: 124, distance: 41.0
click at [443, 124] on div "Janela de atendimento Grade de atendimento Capacidade Transportadoras Veículos …" at bounding box center [336, 154] width 672 height 308
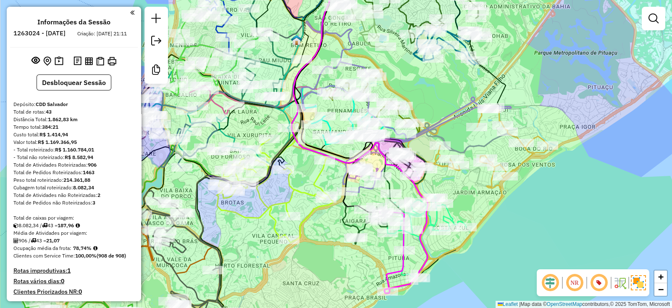
drag, startPoint x: 343, startPoint y: 105, endPoint x: 336, endPoint y: 132, distance: 27.3
click at [336, 132] on div "Rota 29 - Placa PPA0G32 54986443 - NELMA [PERSON_NAME] de atendimento Grade de …" at bounding box center [336, 154] width 672 height 308
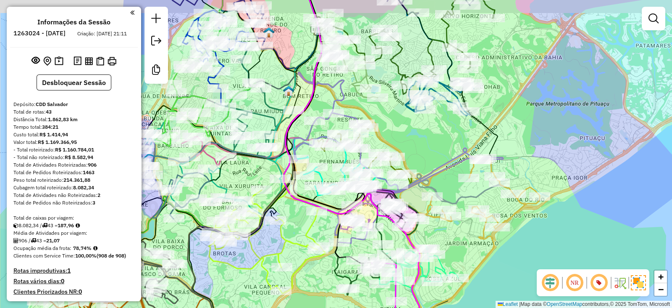
drag, startPoint x: 390, startPoint y: 111, endPoint x: 386, endPoint y: 140, distance: 28.4
click at [386, 140] on icon at bounding box center [400, 91] width 205 height 188
